Goal: Information Seeking & Learning: Learn about a topic

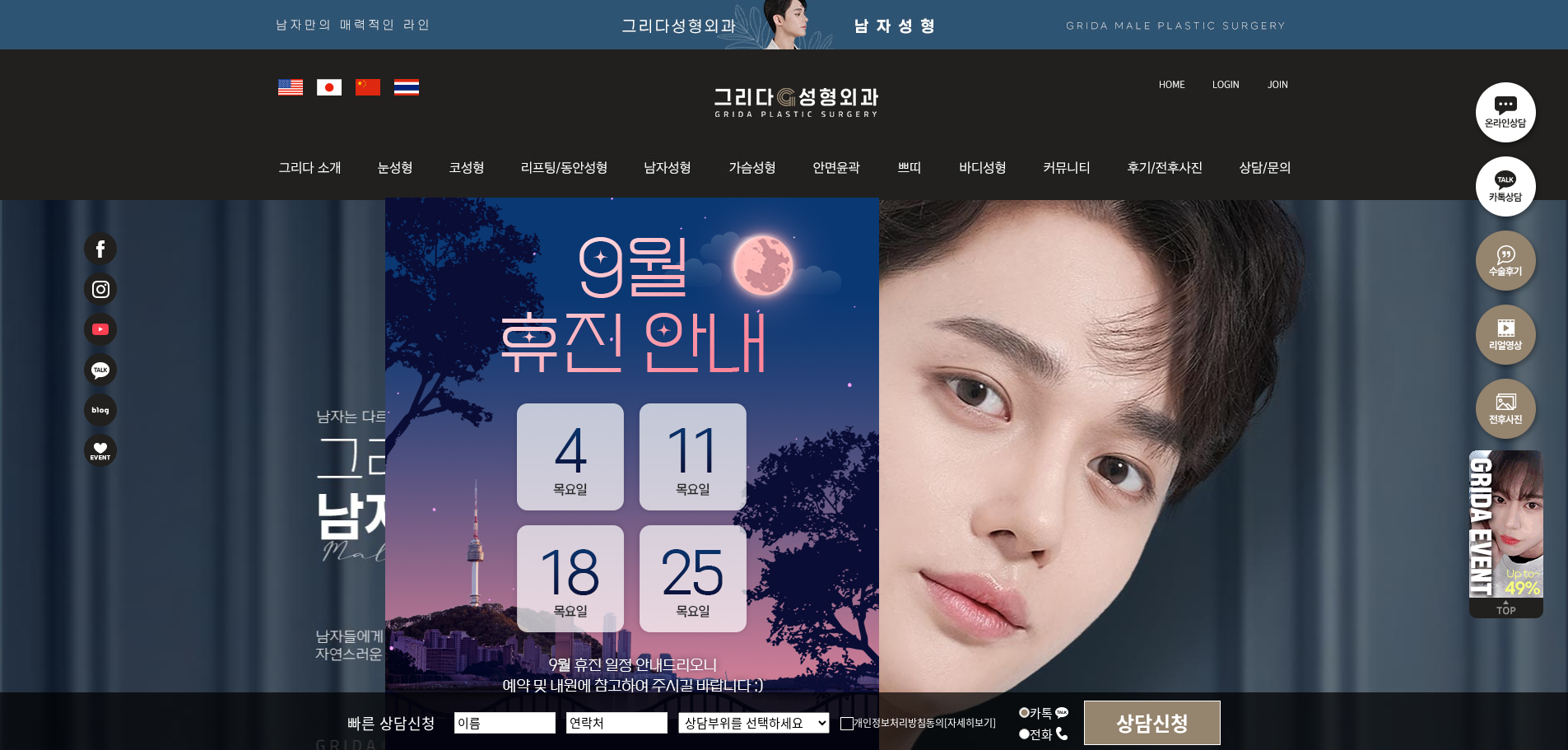
click at [650, 475] on img at bounding box center [632, 506] width 494 height 618
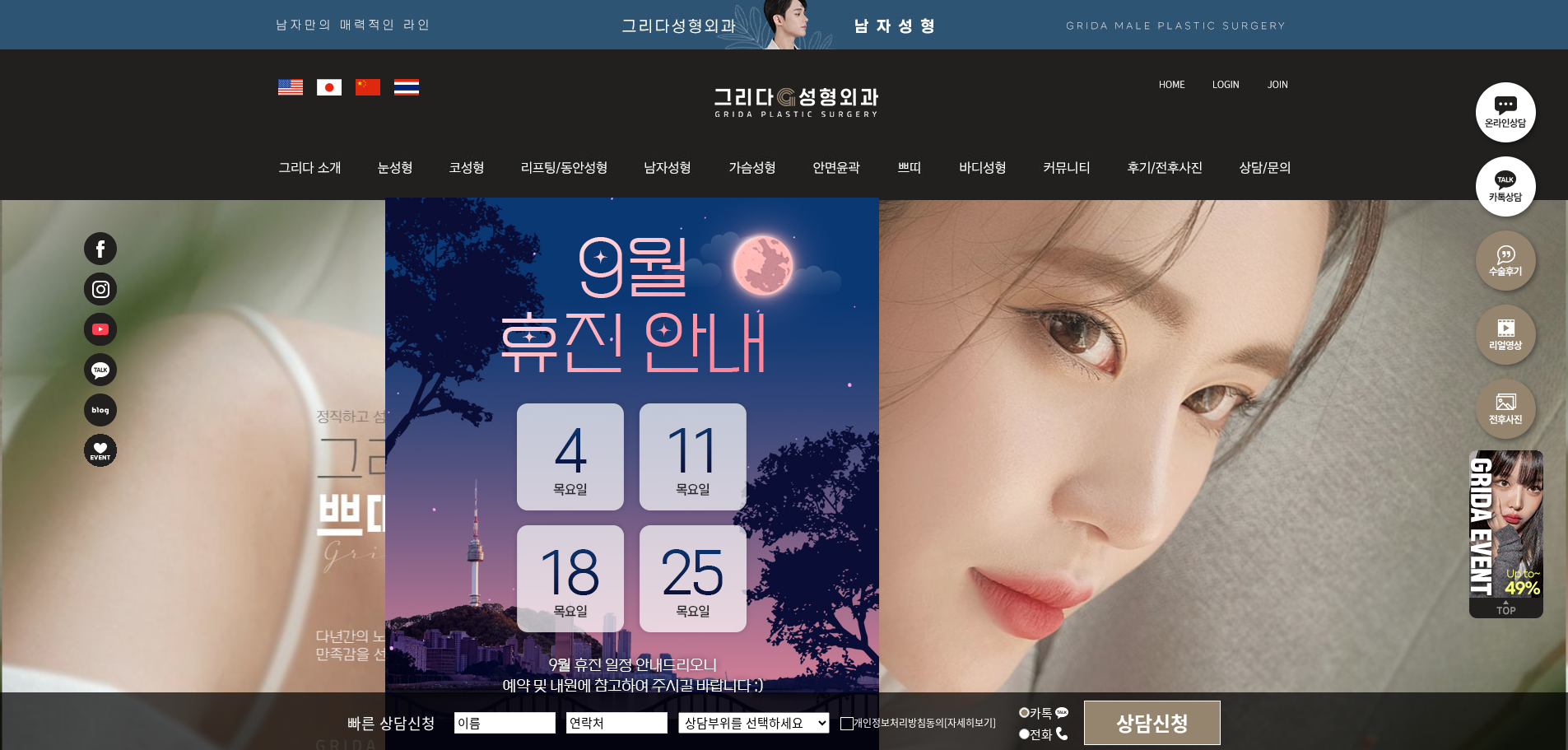
click at [650, 477] on img at bounding box center [632, 506] width 494 height 618
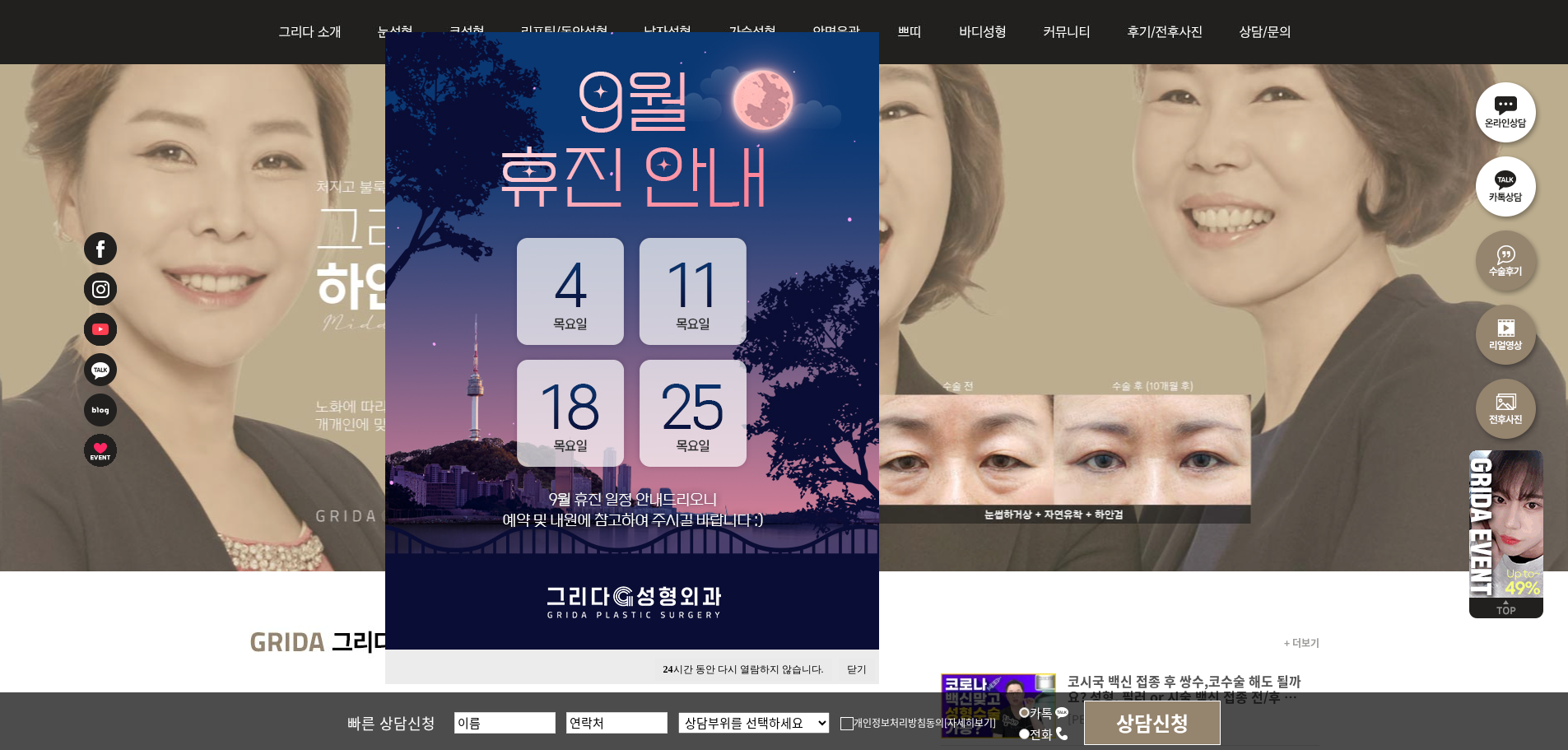
scroll to position [165, 0]
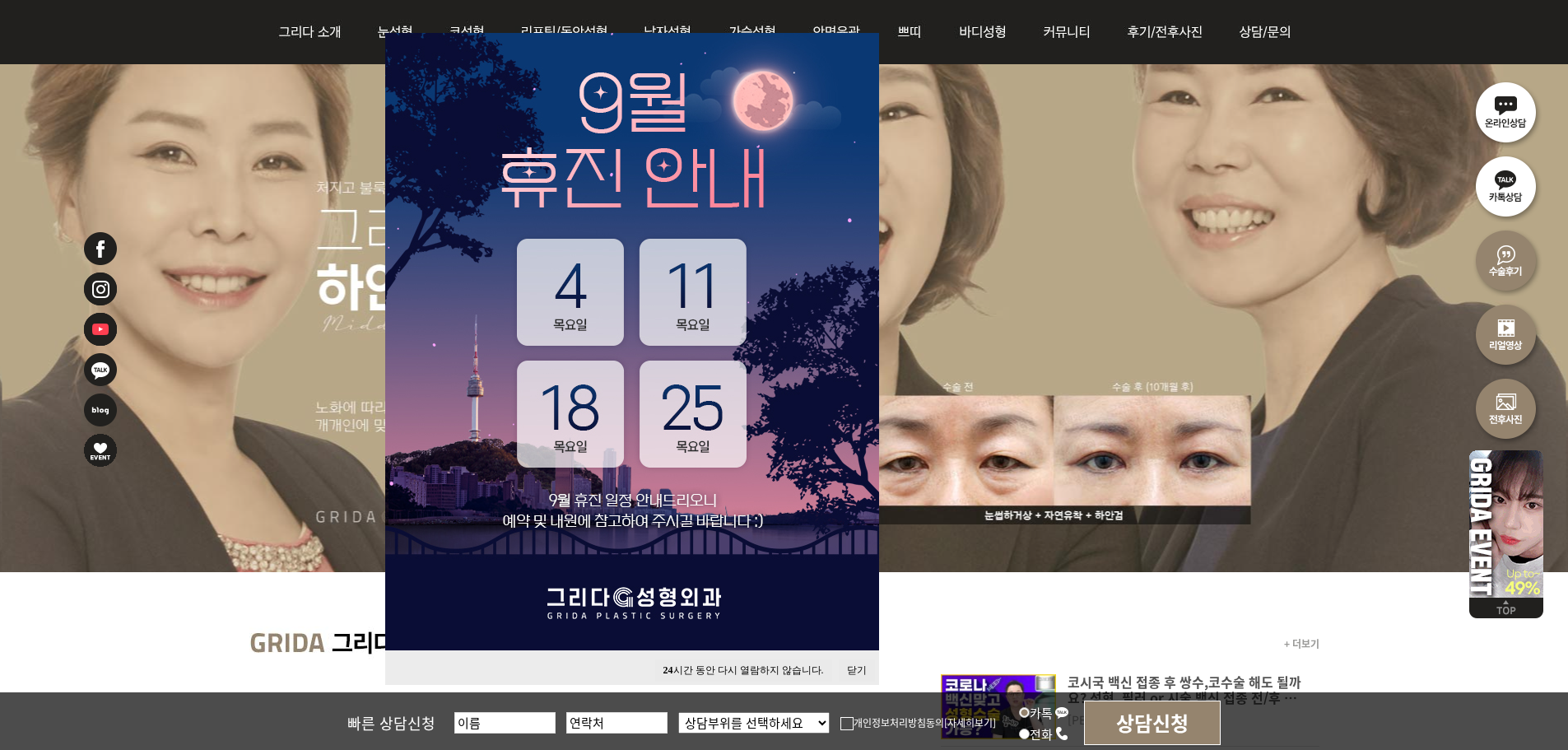
click at [859, 672] on button "닫기" at bounding box center [857, 670] width 37 height 22
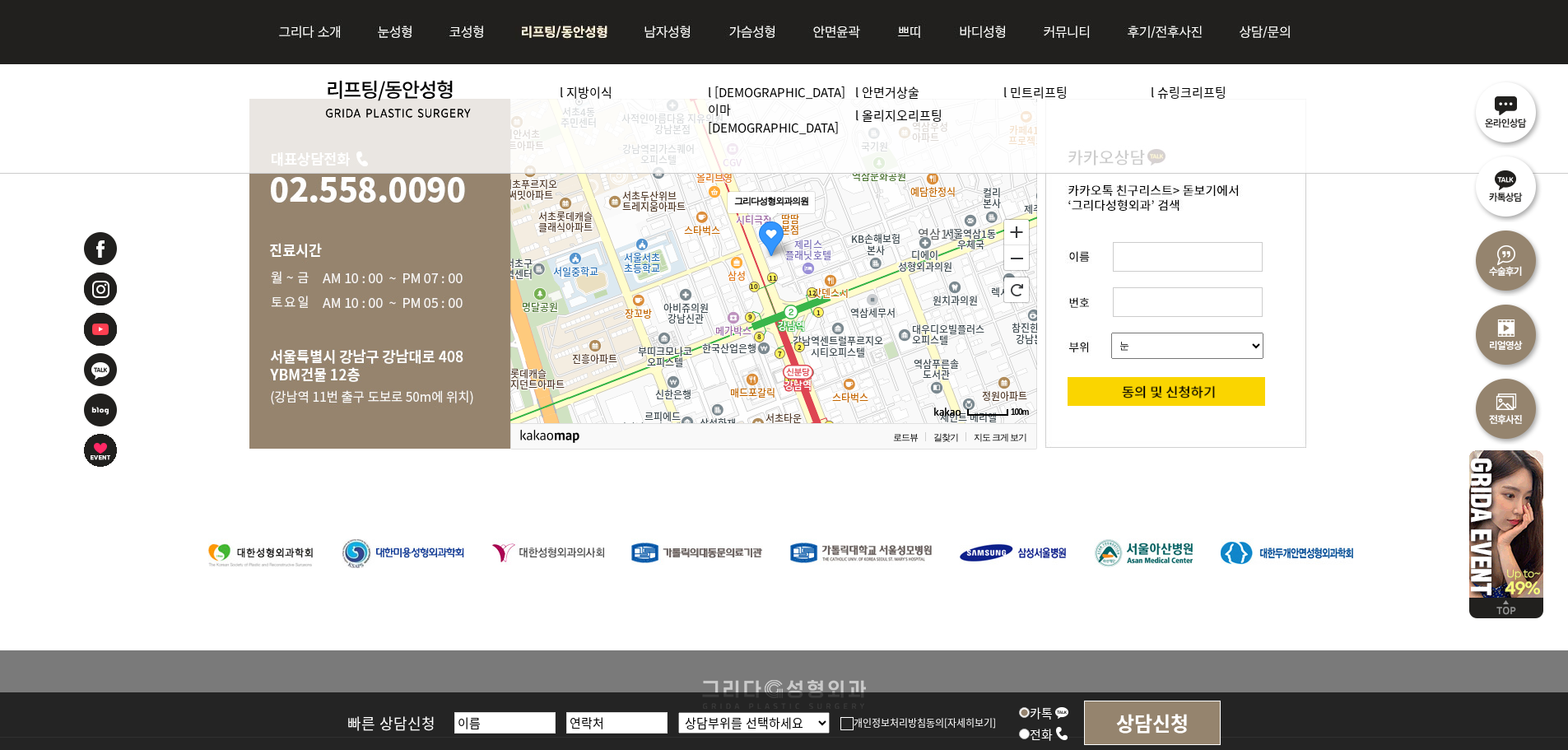
scroll to position [3458, 0]
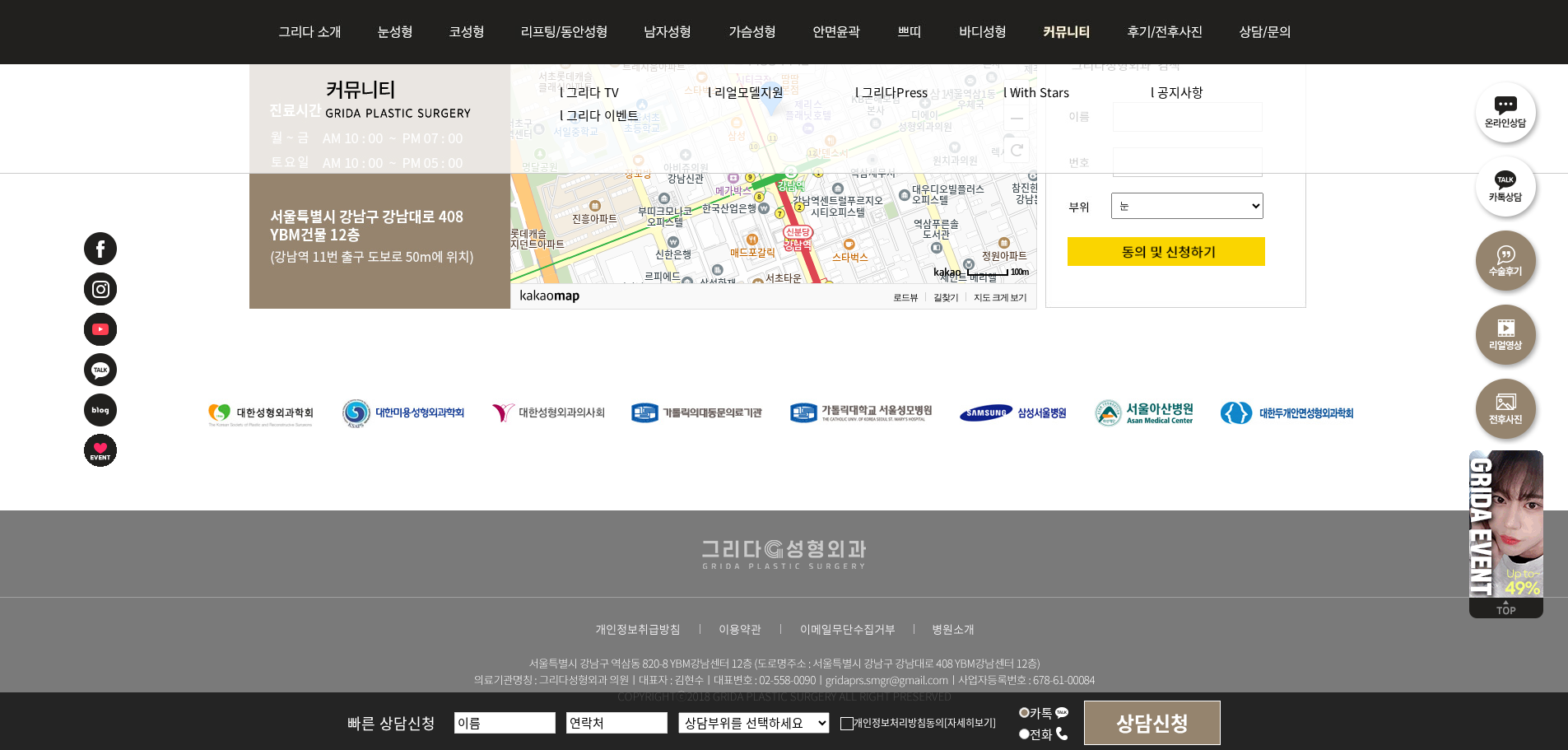
click at [612, 113] on link "l 그리다 이벤트" at bounding box center [600, 114] width 79 height 17
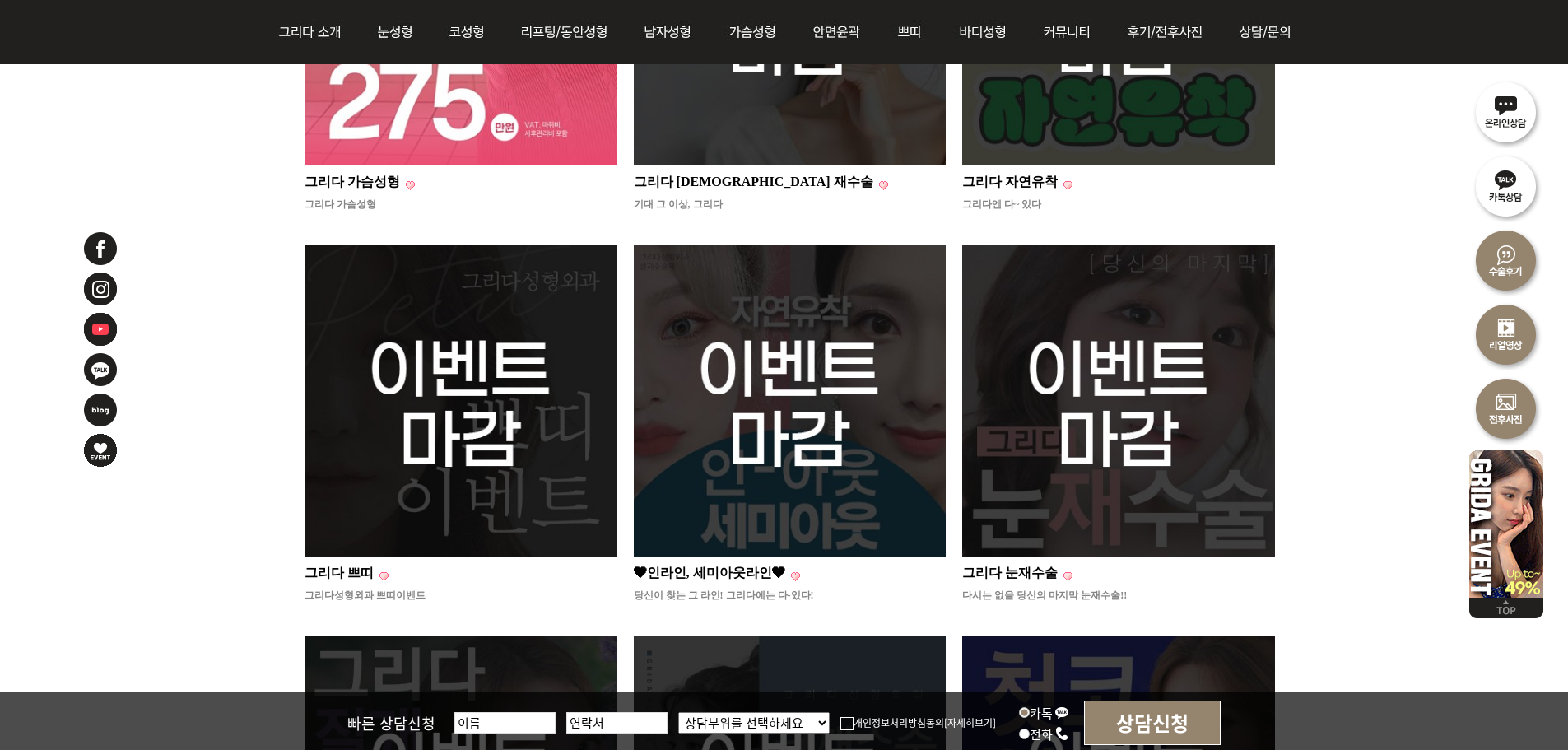
scroll to position [491, 0]
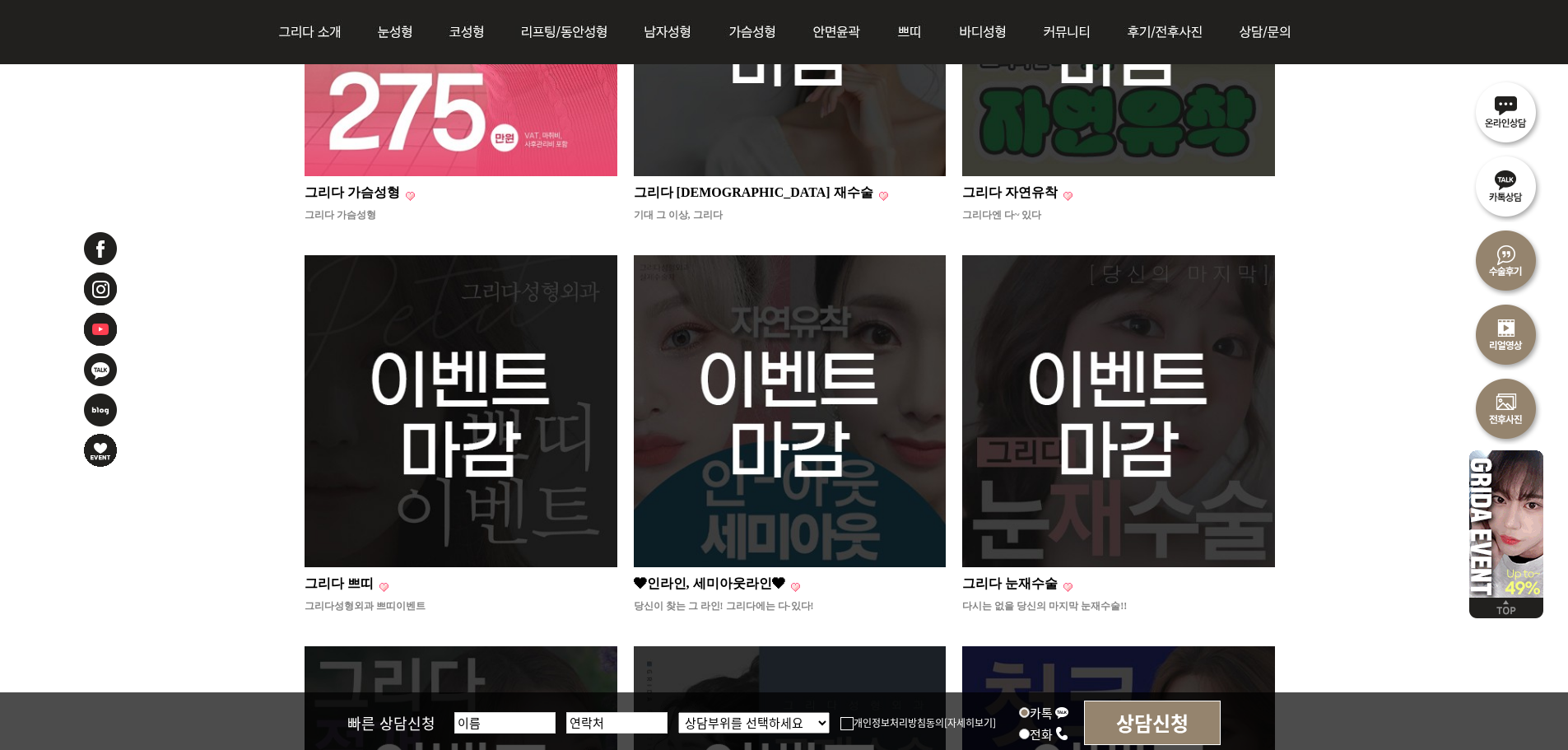
click at [891, 339] on img at bounding box center [790, 411] width 313 height 313
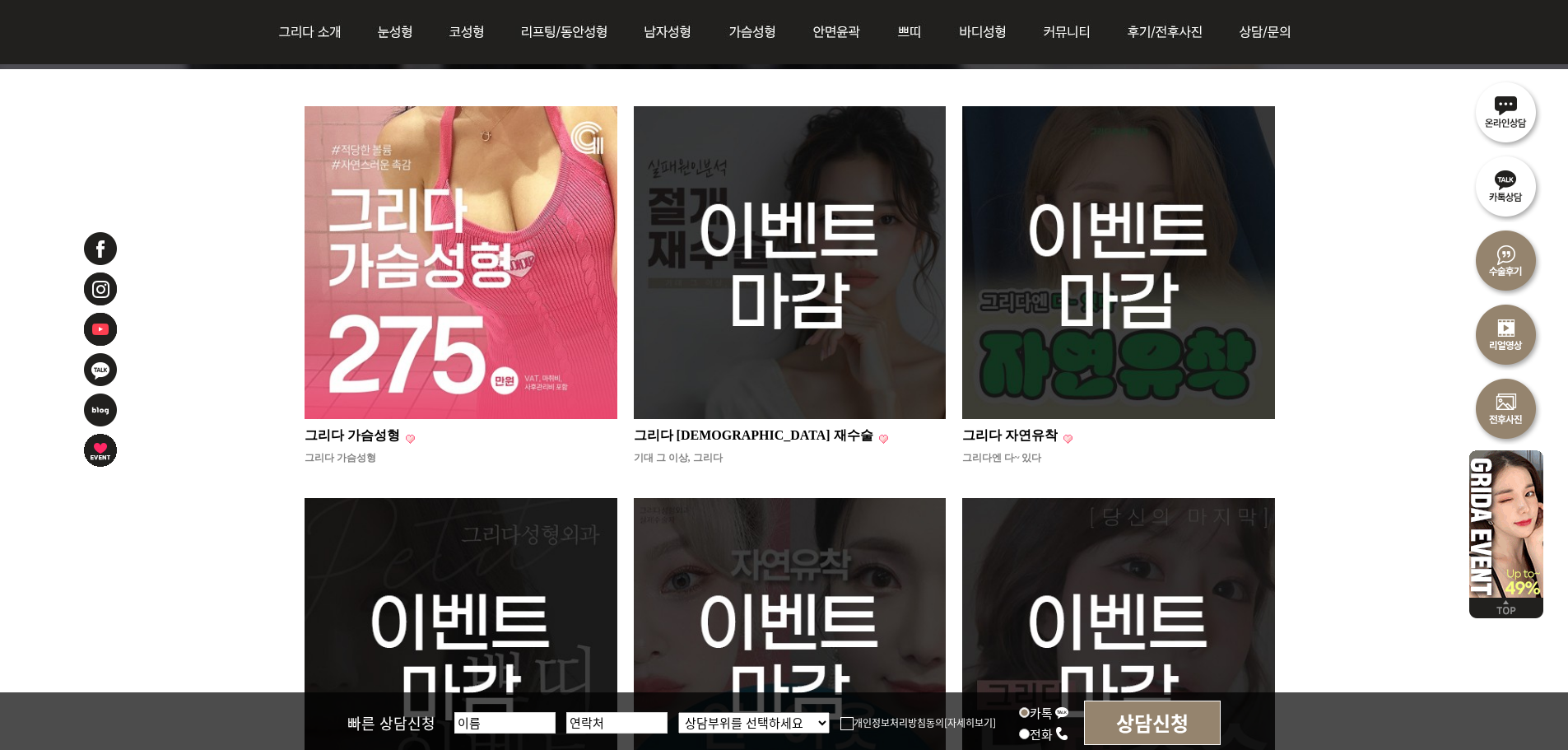
scroll to position [247, 0]
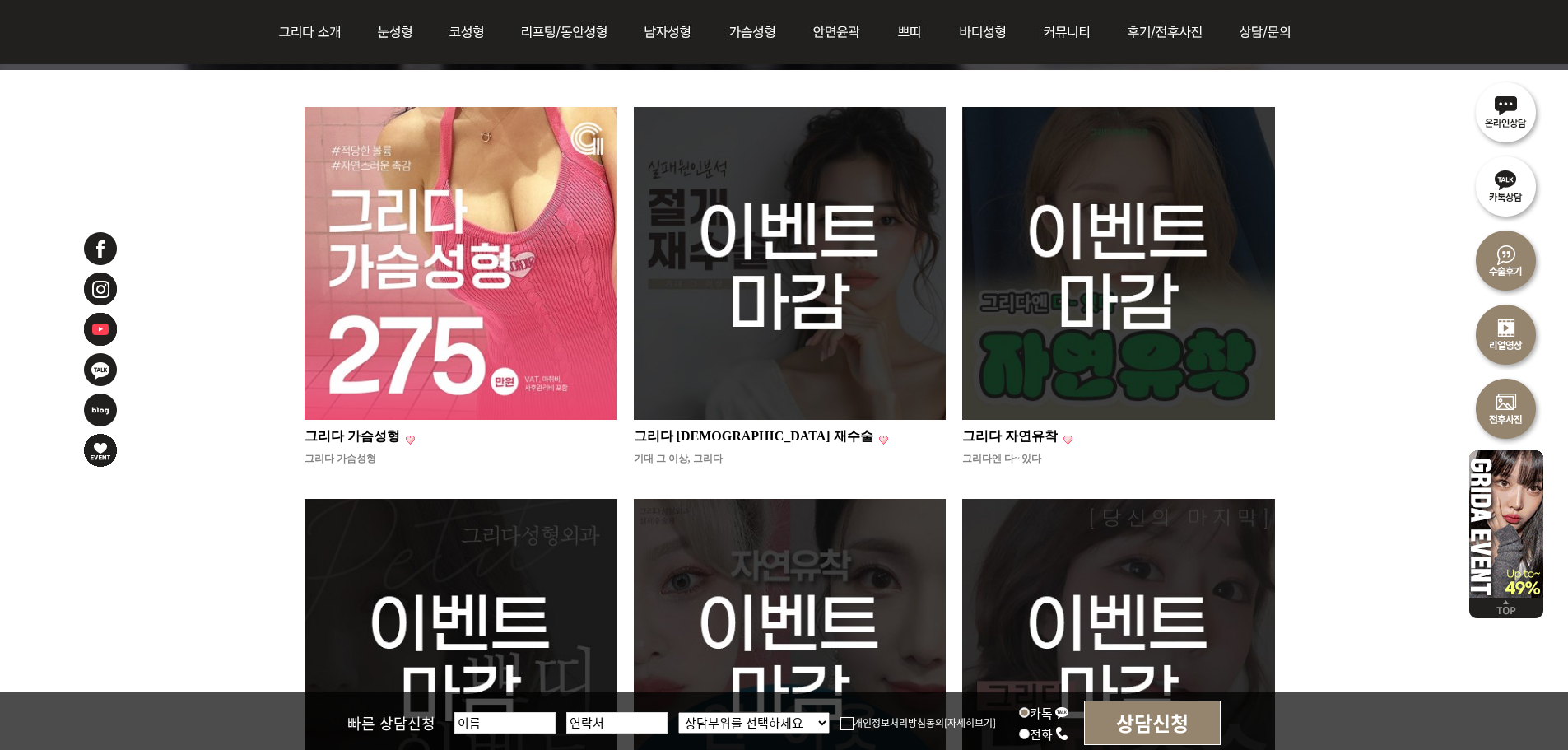
click at [813, 205] on img at bounding box center [790, 263] width 313 height 313
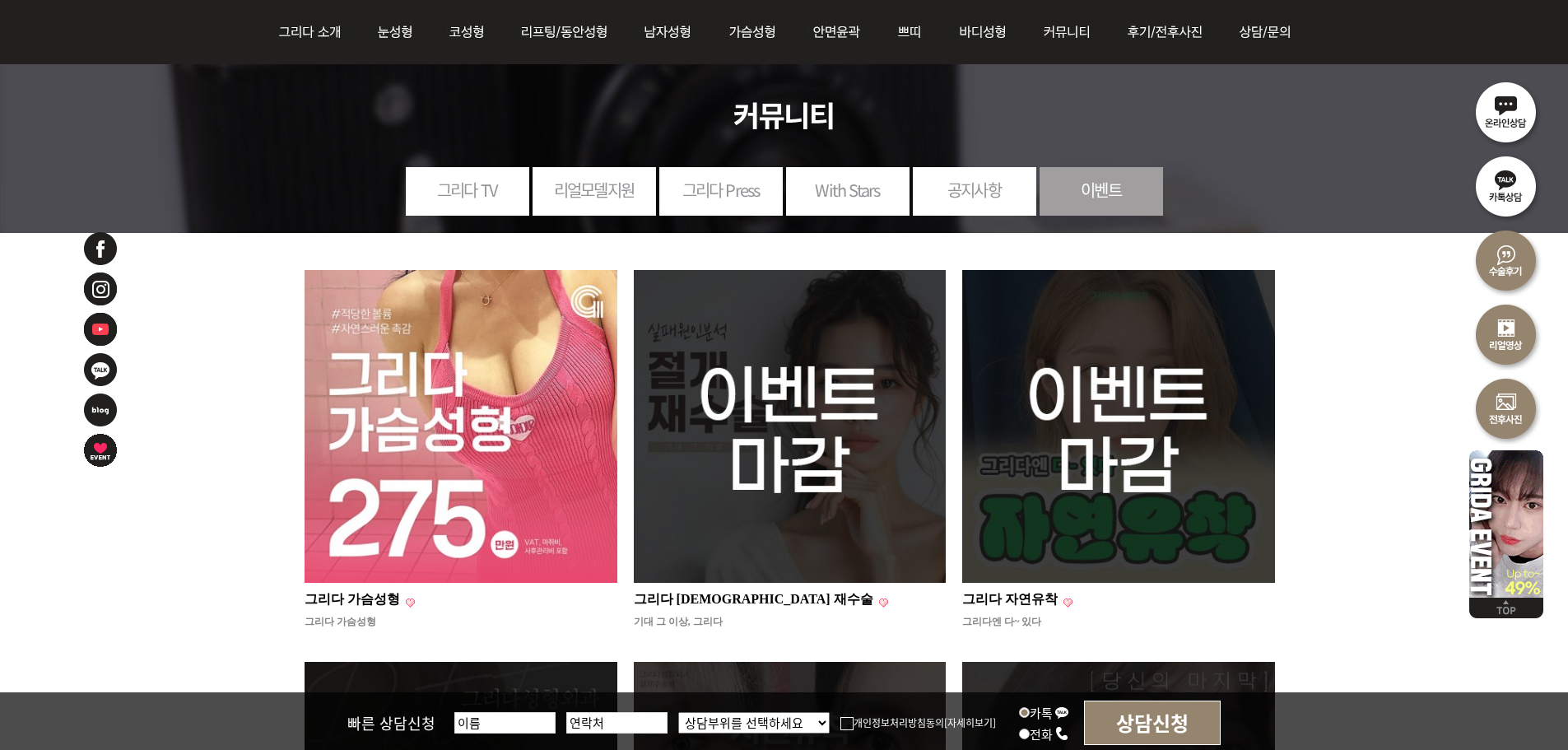
scroll to position [82, 0]
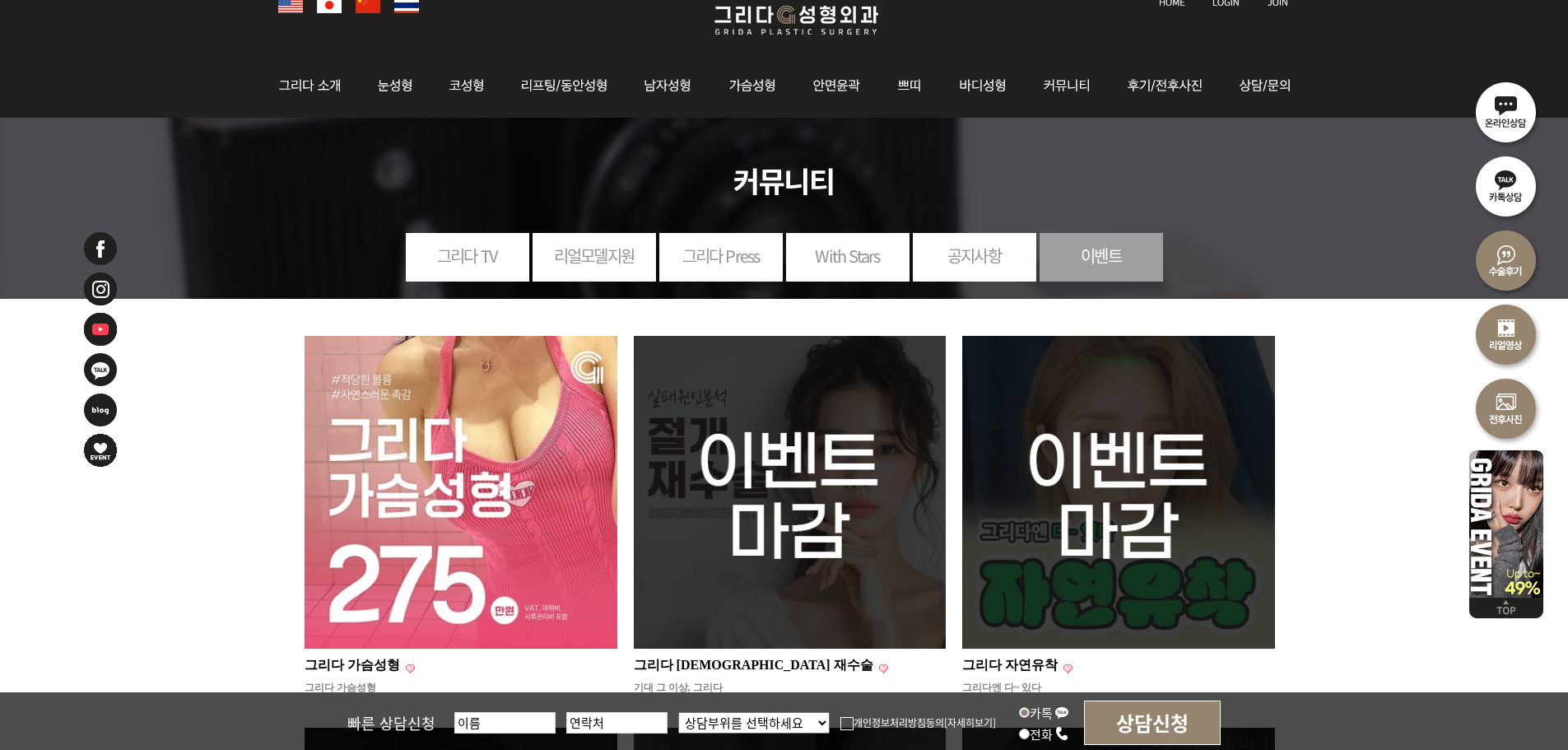
click at [561, 442] on img at bounding box center [460, 492] width 313 height 313
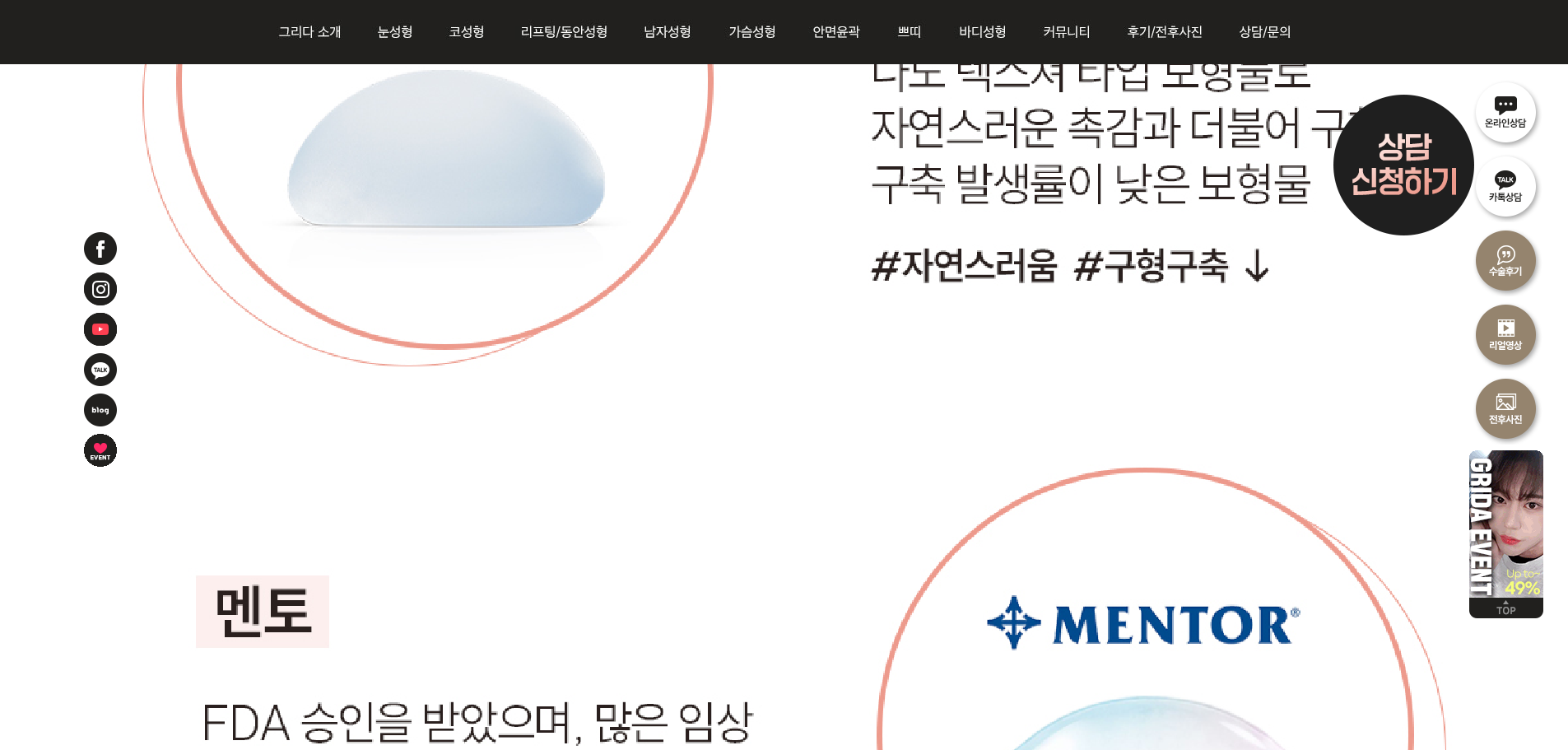
scroll to position [9385, 0]
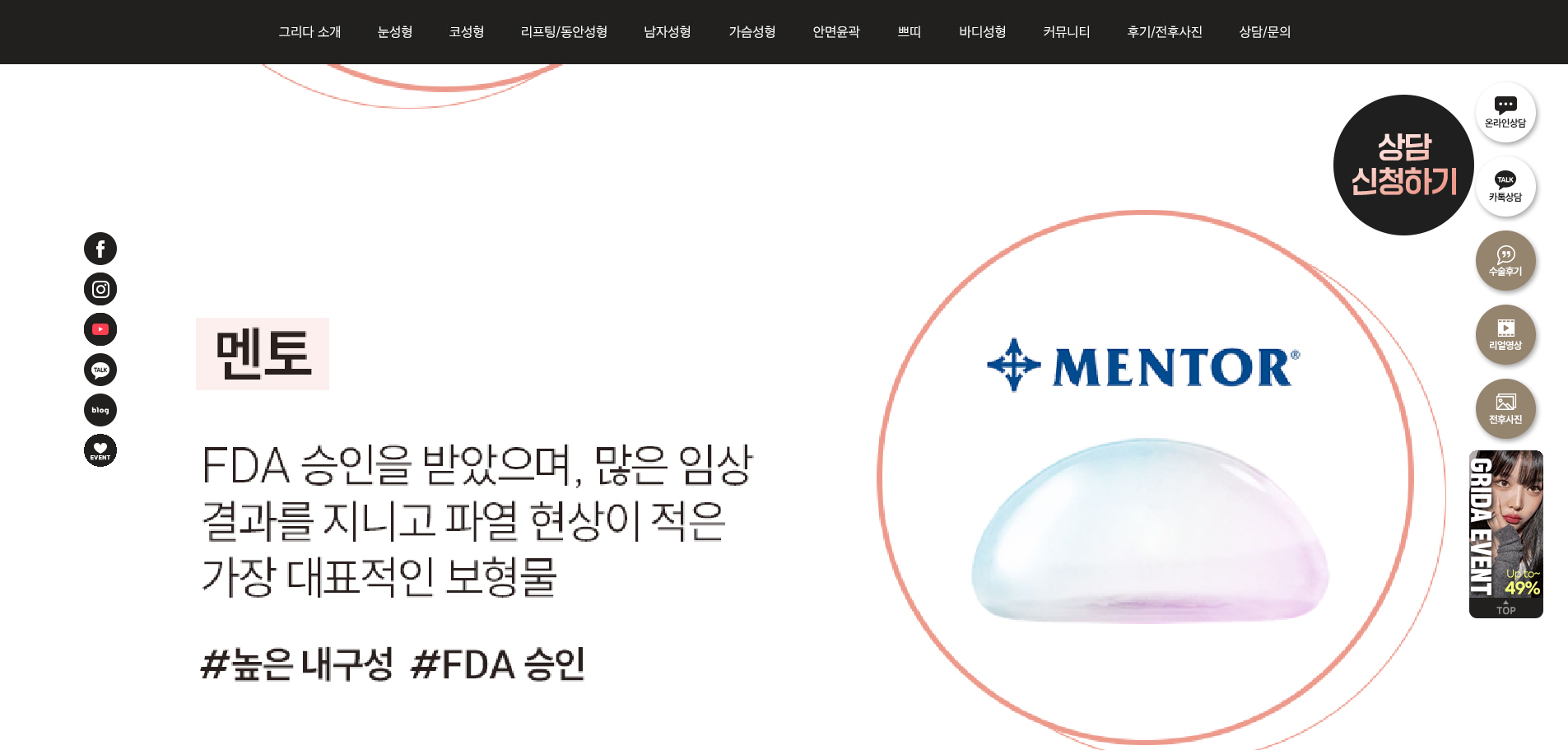
click at [1508, 536] on img at bounding box center [1506, 521] width 74 height 153
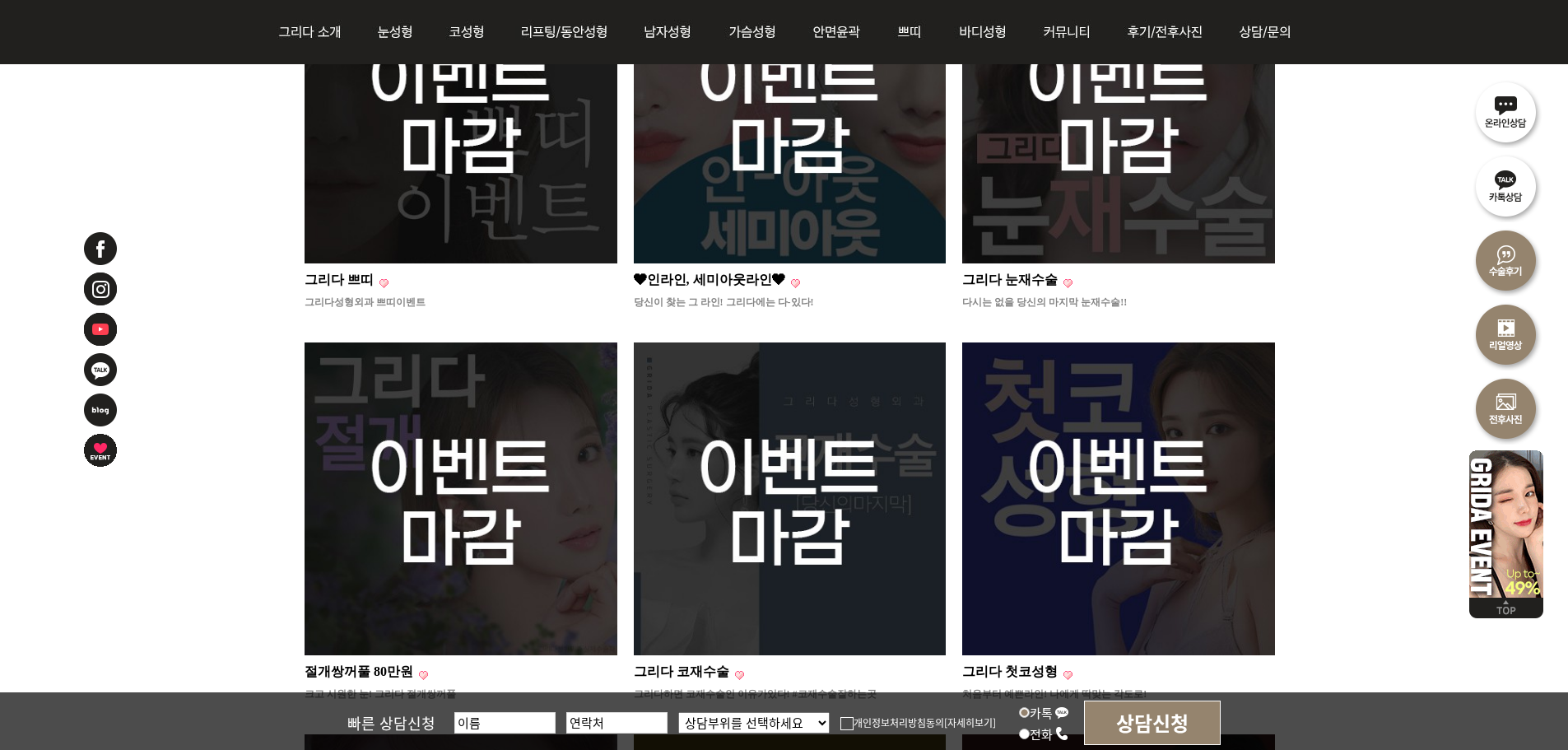
scroll to position [823, 0]
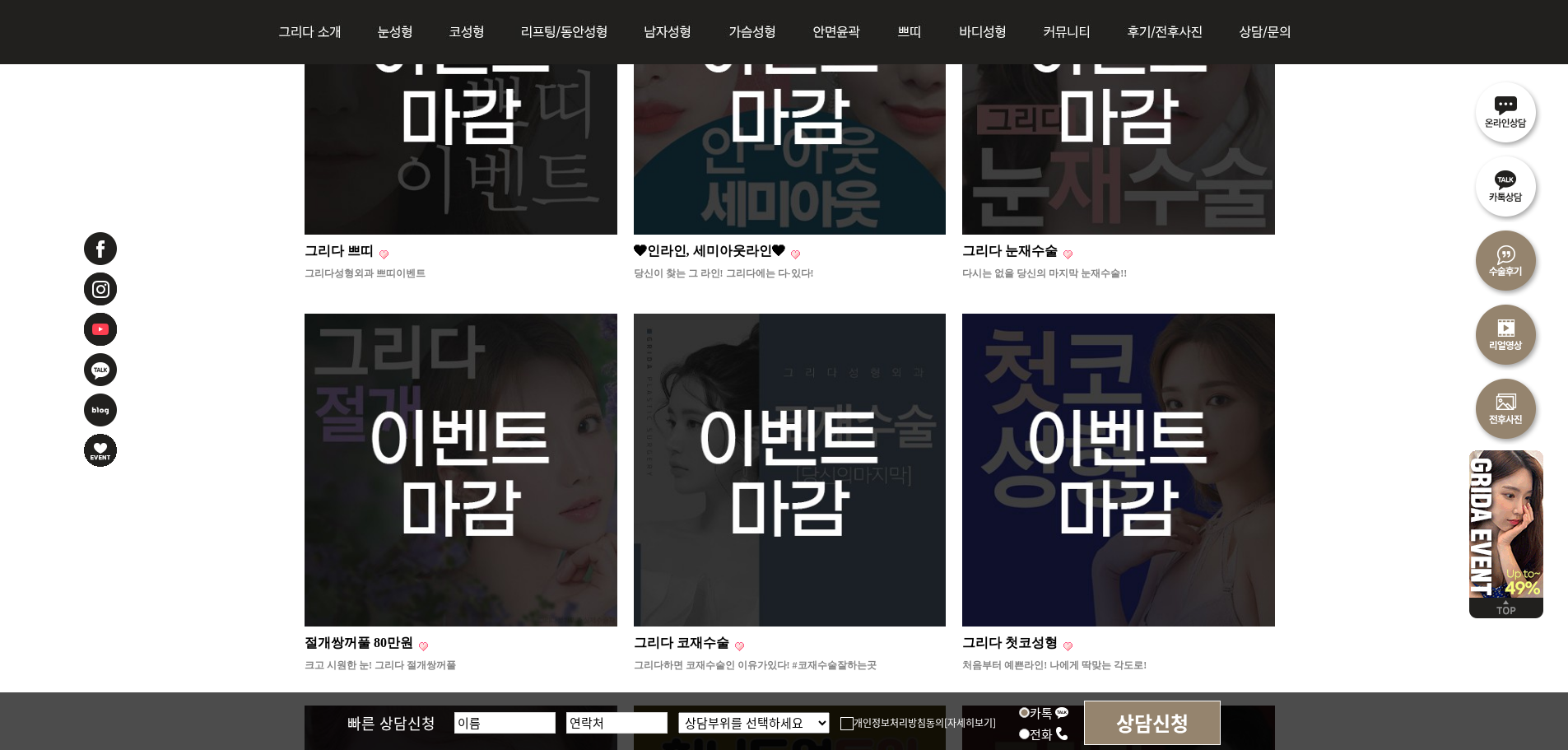
click at [564, 358] on img at bounding box center [460, 469] width 313 height 313
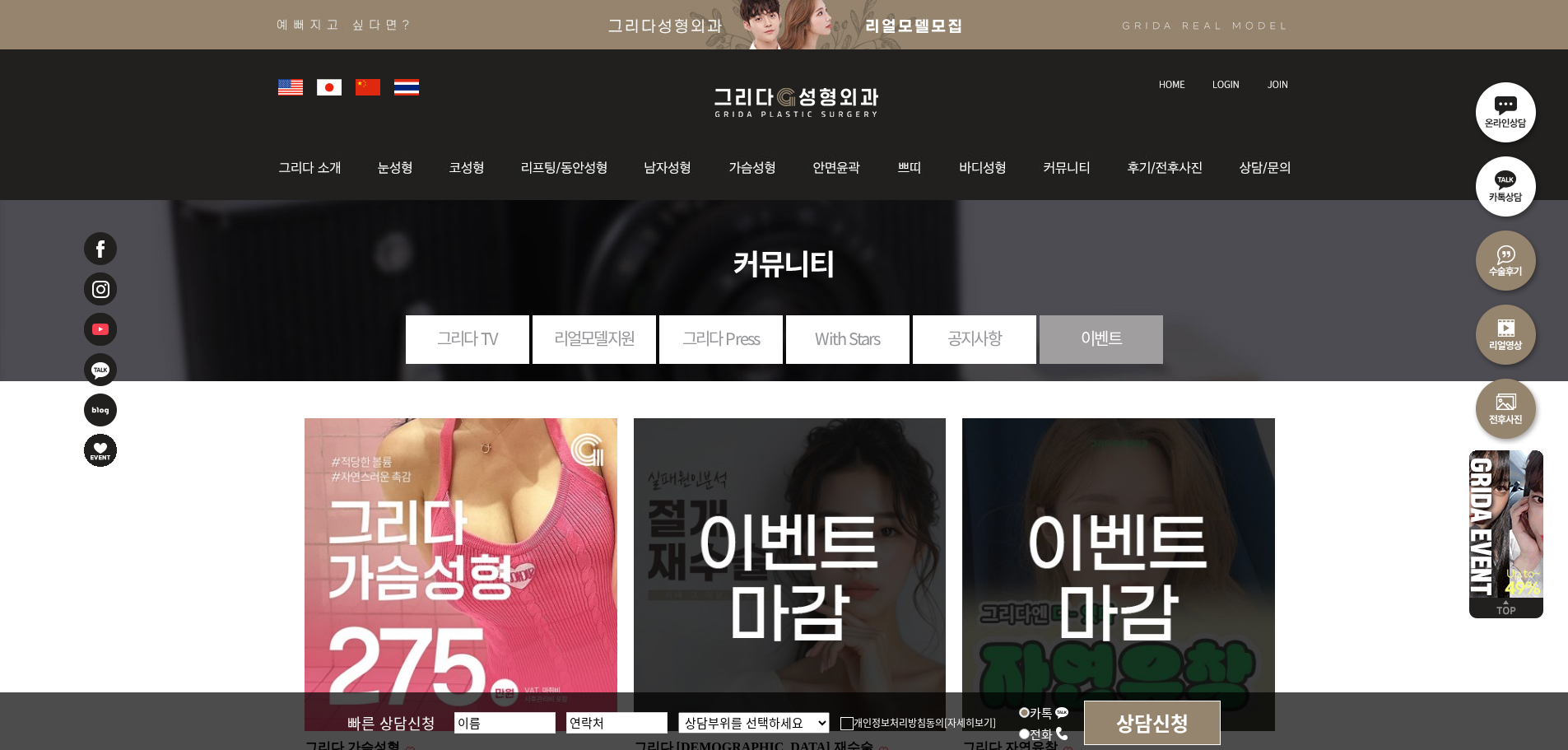
click at [729, 349] on link "그리다 Press" at bounding box center [720, 338] width 124 height 45
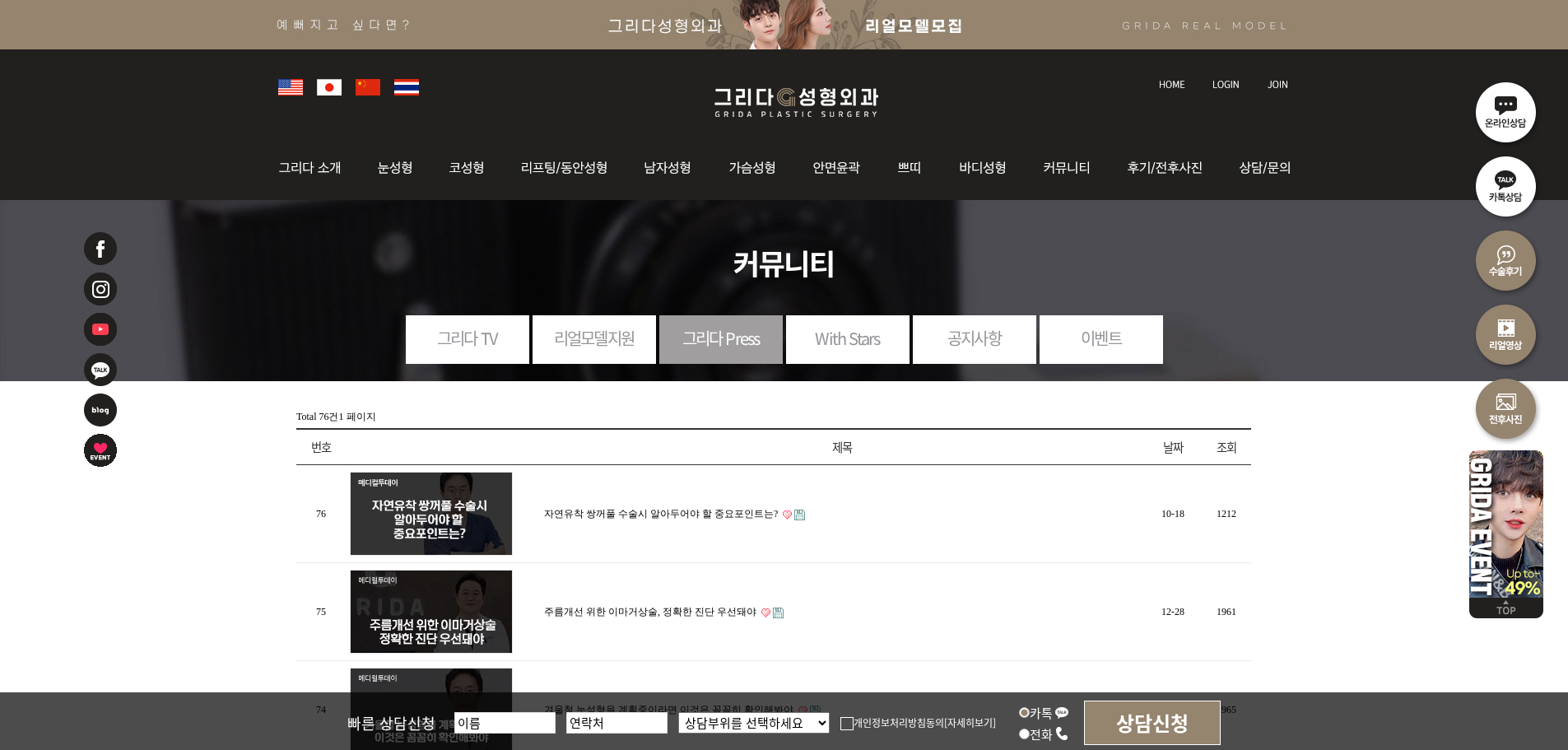
click at [594, 338] on link "리얼모델지원" at bounding box center [594, 338] width 124 height 45
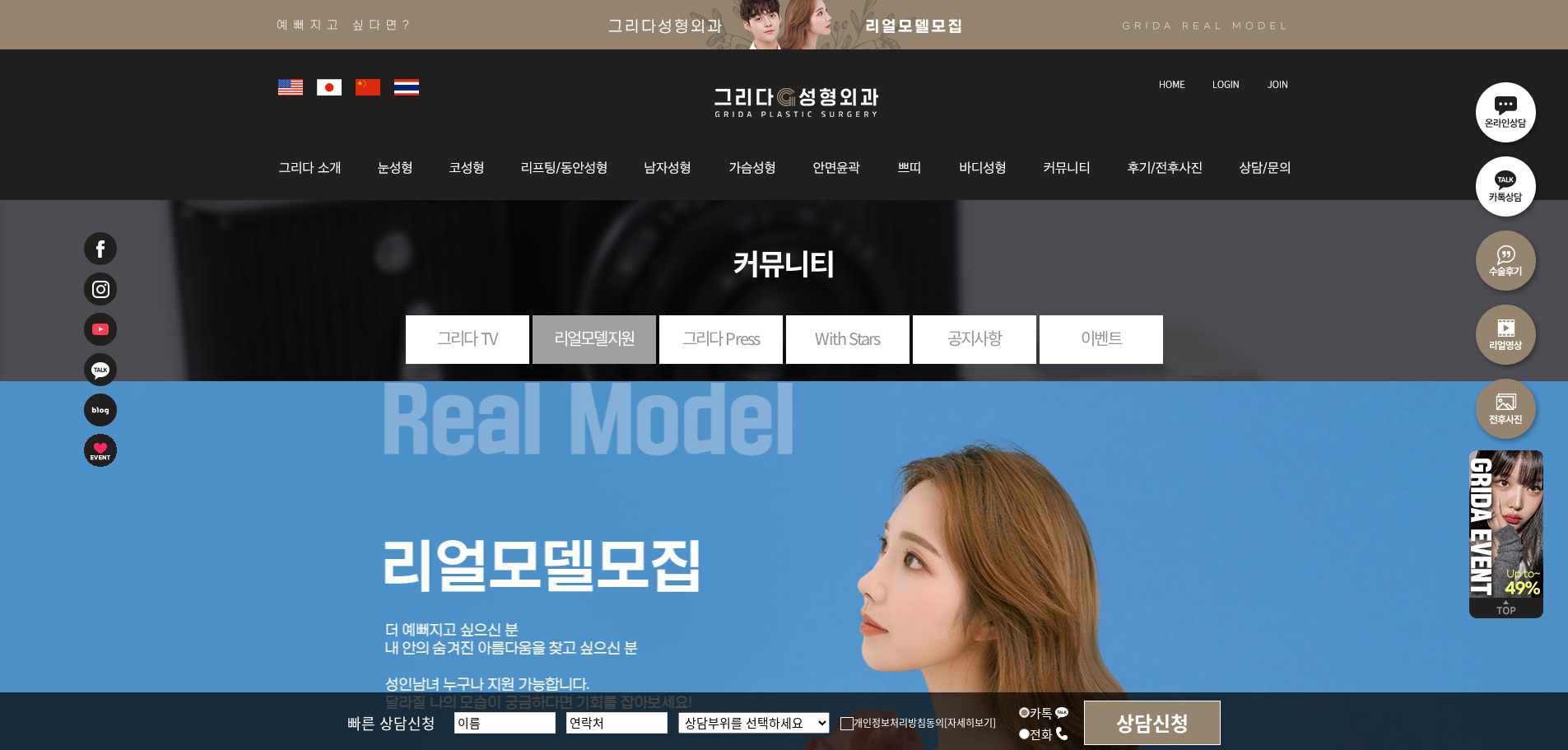
click at [888, 345] on link "With Stars" at bounding box center [848, 338] width 124 height 45
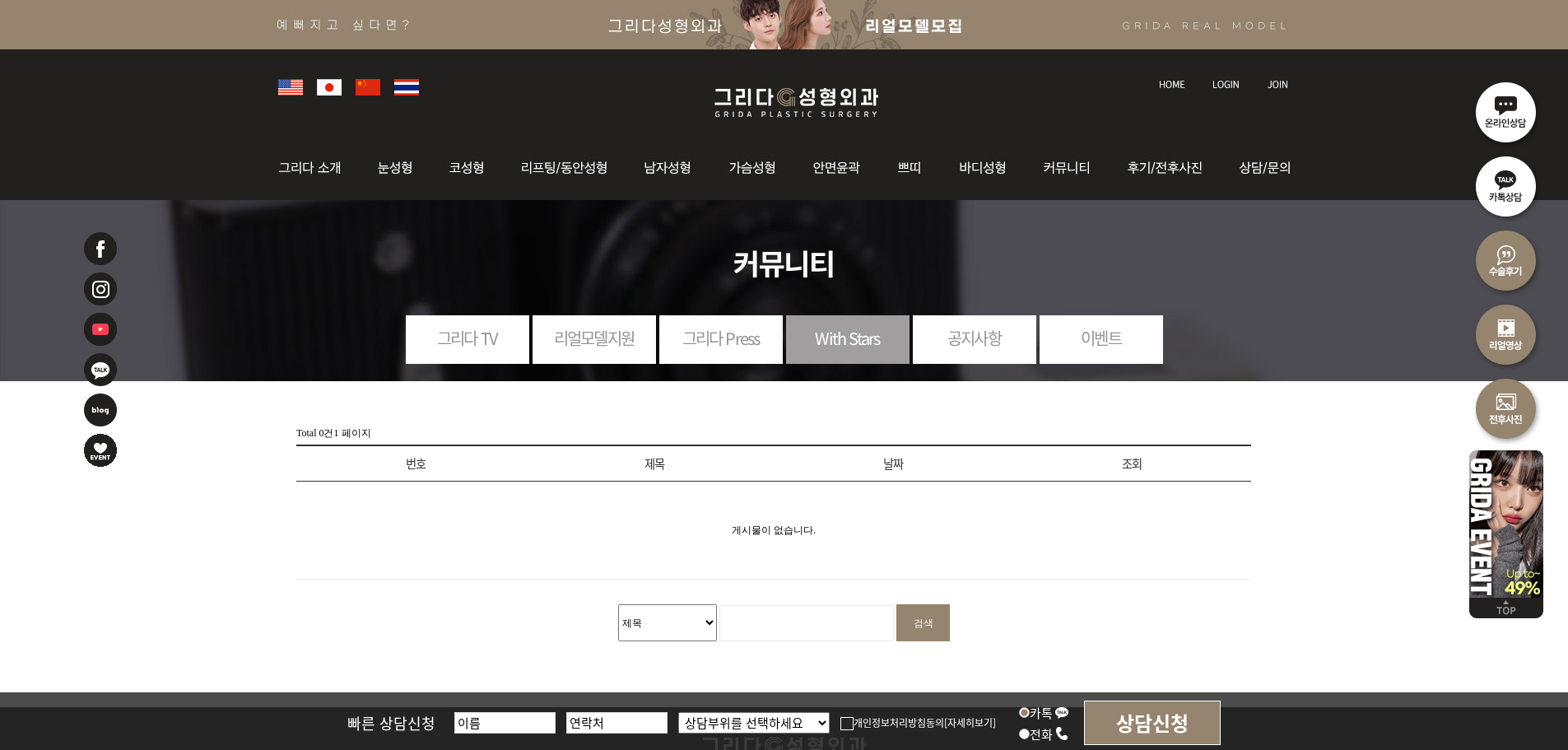
click at [603, 324] on link "리얼모델지원" at bounding box center [594, 338] width 124 height 45
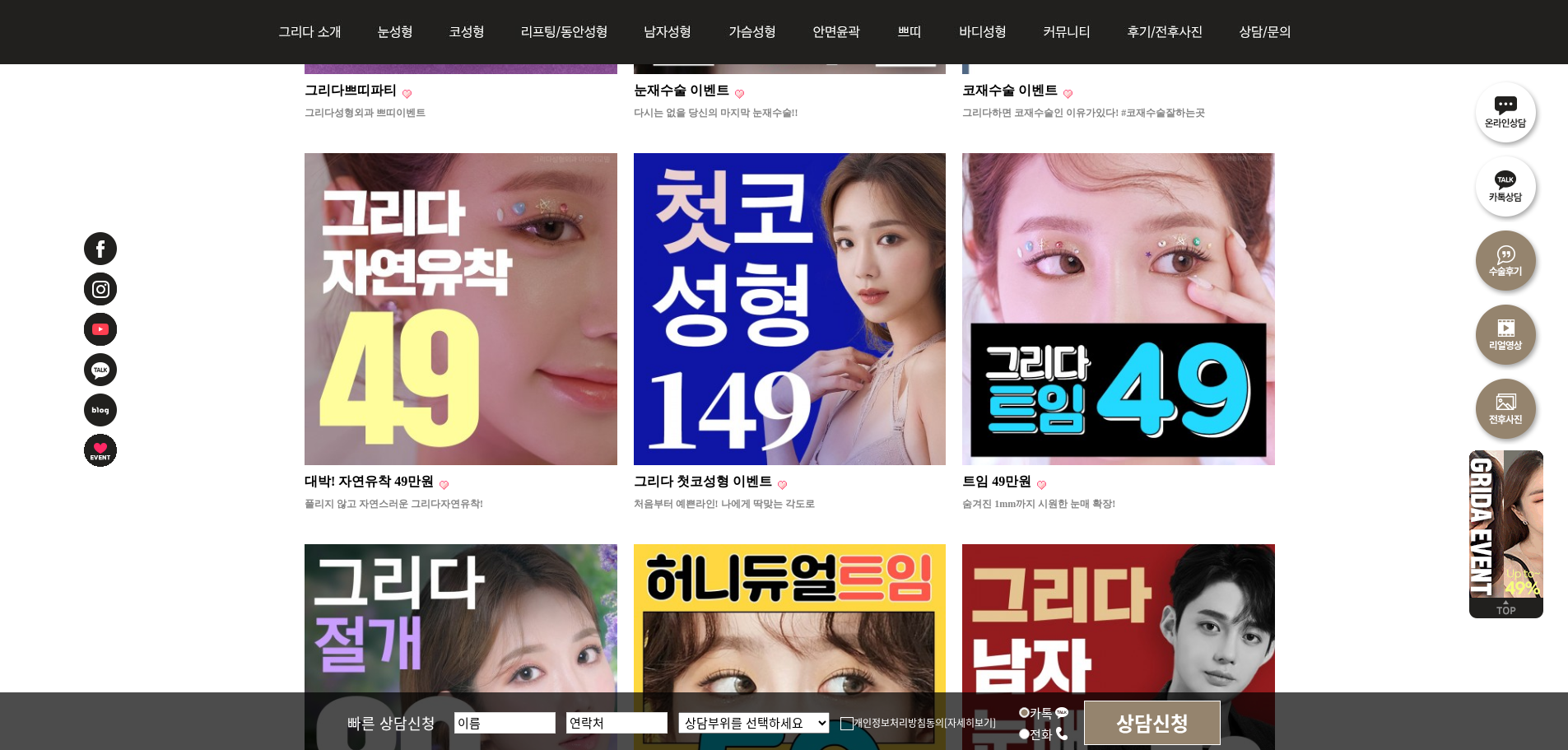
scroll to position [494, 0]
